Goal: Complete application form: Complete application form

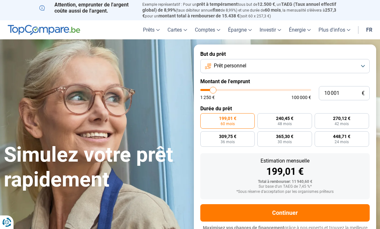
click at [364, 68] on button "Prêt personnel" at bounding box center [284, 66] width 169 height 14
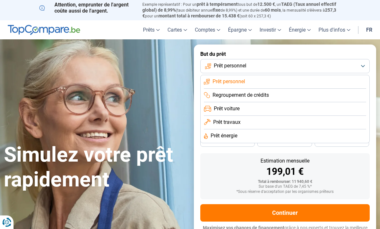
click at [229, 119] on span "Prêt travaux" at bounding box center [226, 122] width 27 height 7
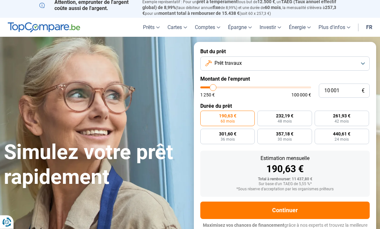
scroll to position [5, 0]
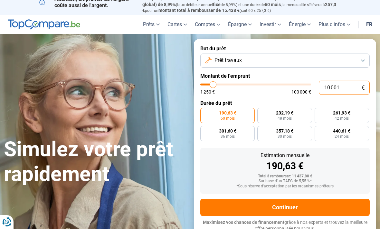
click at [334, 90] on input "10 001" at bounding box center [344, 88] width 51 height 14
type input "1 000"
type input "1250"
type input "100"
type input "1250"
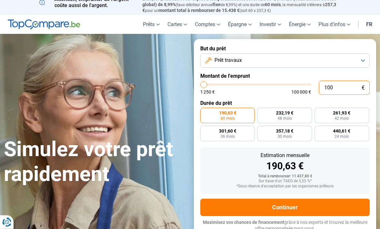
type input "10"
type input "1250"
type input "1"
type input "1250"
type input "0"
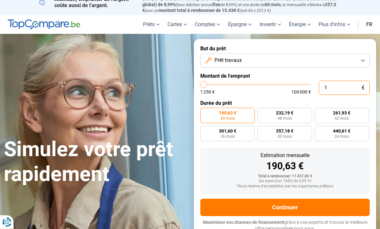
type input "1250"
type input "1 250"
type input "1250"
radio input "true"
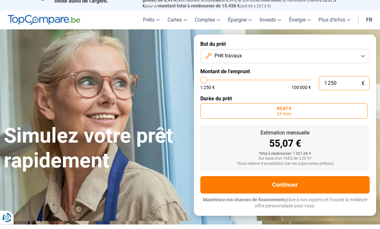
type input "125"
type input "1250"
type input "12"
type input "1250"
type input "1"
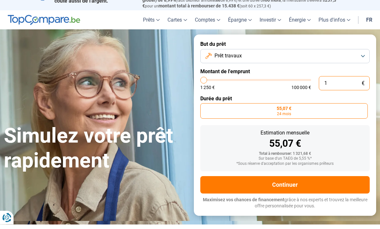
type input "1250"
type input "0"
type input "1250"
type input "1 250"
type input "1250"
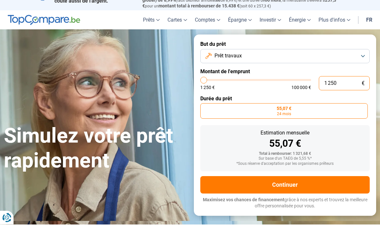
type input "12 502"
type input "12500"
type input "125 025"
type input "100000"
type input "12 502"
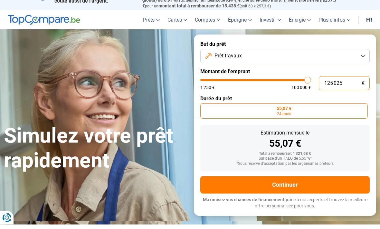
type input "12500"
type input "1 250"
type input "1250"
type input "125"
type input "1250"
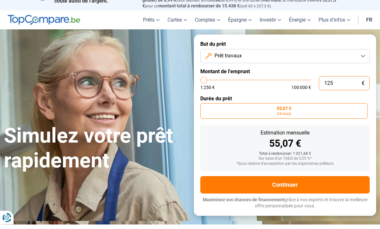
type input "12"
type input "1250"
type input "1"
type input "1250"
type input "0"
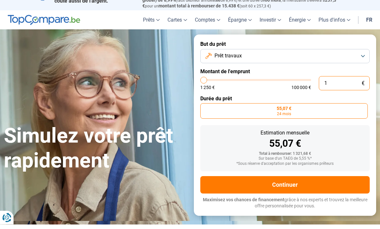
type input "1250"
type input "2"
type input "1250"
type input "25"
type input "1250"
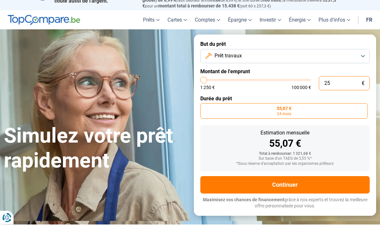
type input "250"
type input "1250"
type input "2 500"
type input "2500"
type input "25 000"
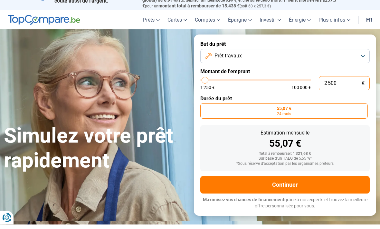
type input "25000"
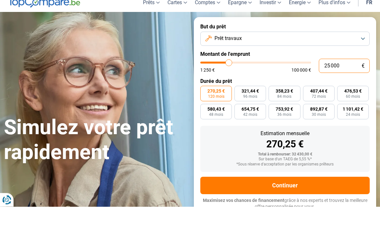
scroll to position [5, 0]
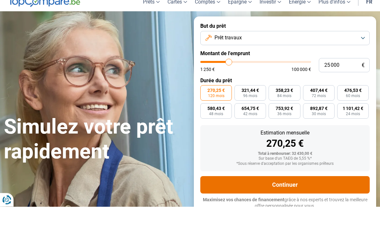
click at [279, 198] on button "Continuer" at bounding box center [284, 206] width 169 height 17
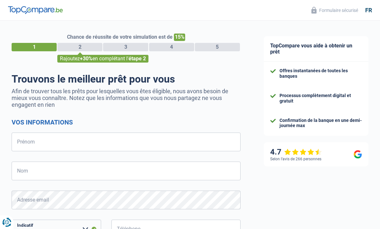
select select "32"
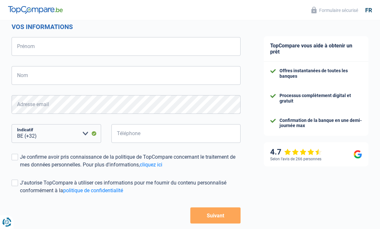
scroll to position [110, 0]
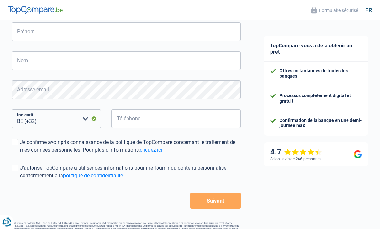
click at [218, 204] on button "Suivant" at bounding box center [215, 201] width 50 height 16
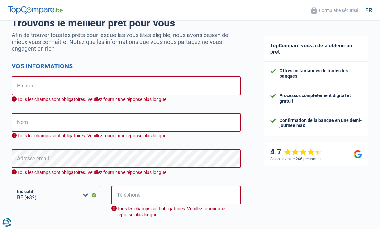
scroll to position [0, 0]
